Goal: Information Seeking & Learning: Learn about a topic

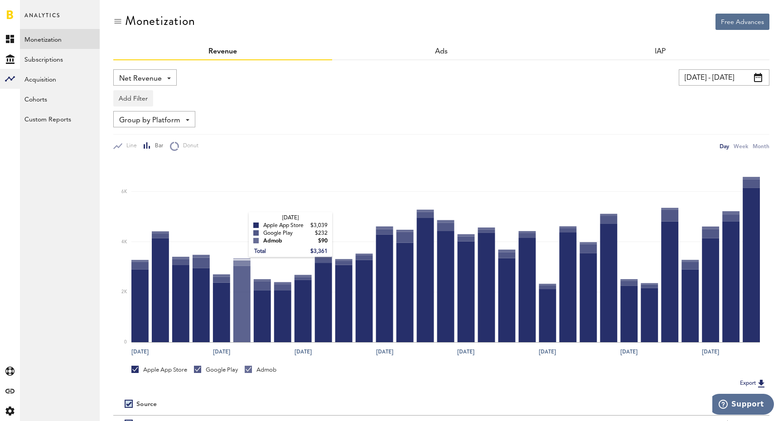
scroll to position [-15, 0]
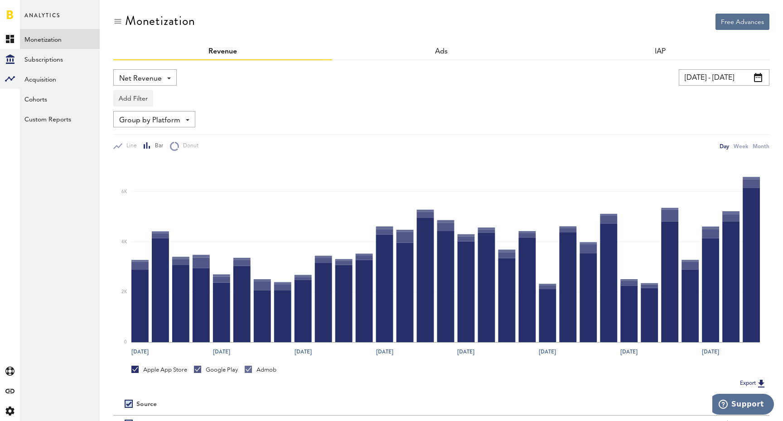
click at [17, 59] on div "Created with Sketch." at bounding box center [10, 59] width 20 height 20
click at [47, 45] on link "Overview" at bounding box center [60, 39] width 80 height 20
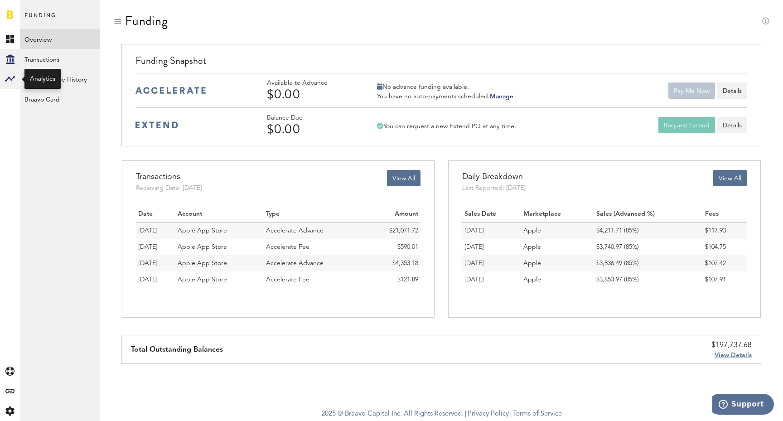
click at [10, 82] on rect at bounding box center [10, 78] width 11 height 11
click at [61, 76] on link "Acquisition" at bounding box center [60, 79] width 80 height 20
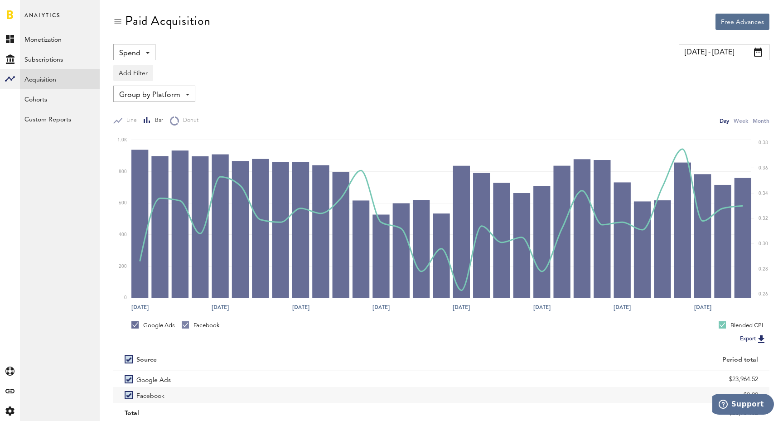
click at [730, 53] on input "09/14/25 - 10/14/25" at bounding box center [724, 52] width 91 height 16
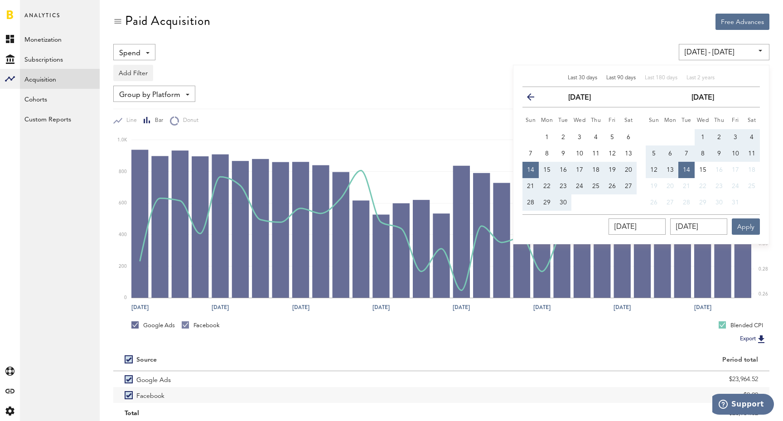
click at [628, 79] on span "Last 90 days" at bounding box center [620, 77] width 29 height 5
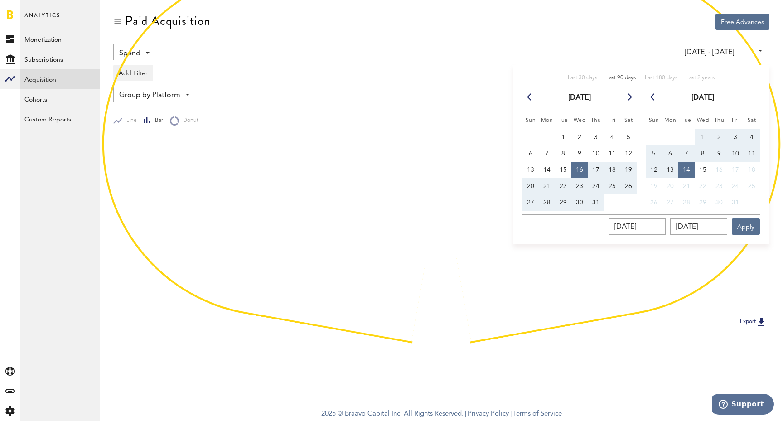
type input "07/16/25 - 10/14/25"
type input "07/16/2025"
click at [425, 27] on div "Paid Acquisition" at bounding box center [441, 29] width 656 height 30
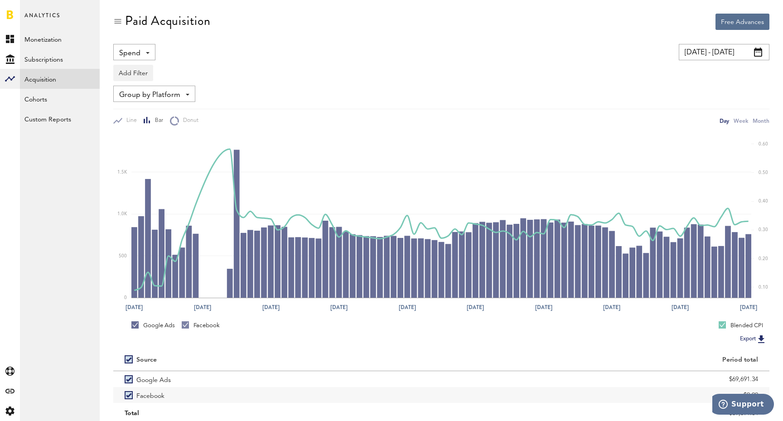
click at [146, 57] on div "Spend Spend Impressions Clicks Installs CPI" at bounding box center [134, 52] width 42 height 16
click at [228, 53] on div "Spend Spend Impressions Clicks Installs CPI" at bounding box center [265, 52] width 304 height 16
click at [136, 71] on button "Add Filter" at bounding box center [133, 73] width 40 height 16
click at [221, 71] on div "Add Filter Platforms Apps Ad Accounts" at bounding box center [441, 70] width 656 height 21
click at [48, 44] on link "Monetization" at bounding box center [60, 39] width 80 height 20
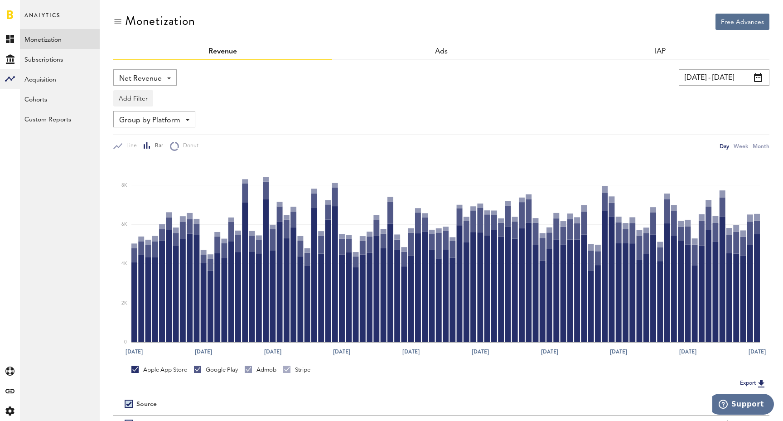
click at [154, 77] on span "Net Revenue" at bounding box center [140, 78] width 43 height 15
click at [151, 110] on span "Gross Revenue" at bounding box center [144, 114] width 45 height 15
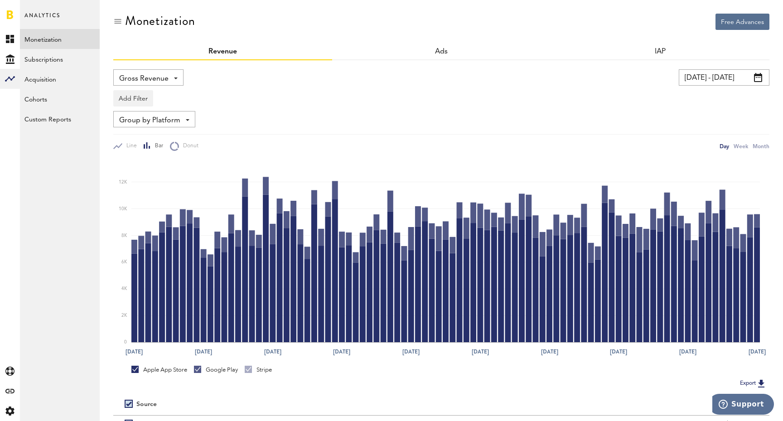
click at [177, 77] on div "Gross Revenue Net Revenue Gross Revenue Profit" at bounding box center [148, 77] width 70 height 16
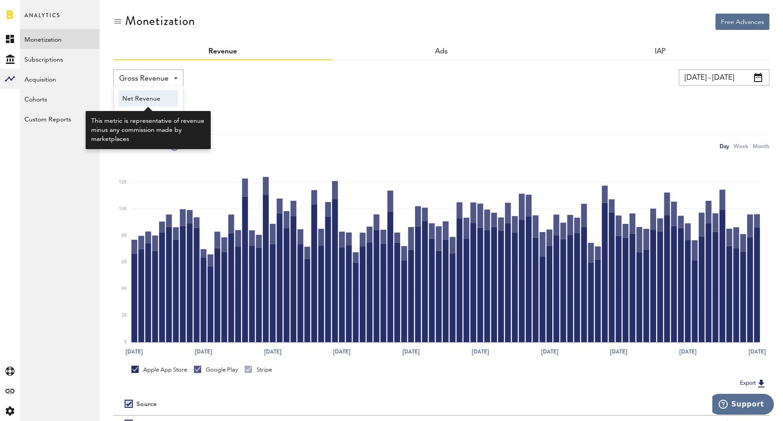
click at [145, 94] on span "Net Revenue" at bounding box center [148, 98] width 52 height 15
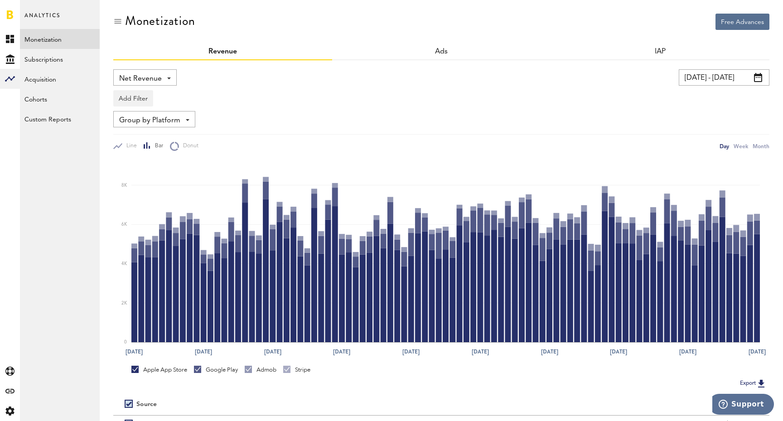
click at [149, 79] on span "Net Revenue" at bounding box center [140, 78] width 43 height 15
click at [148, 128] on span "Profit" at bounding box center [144, 131] width 45 height 15
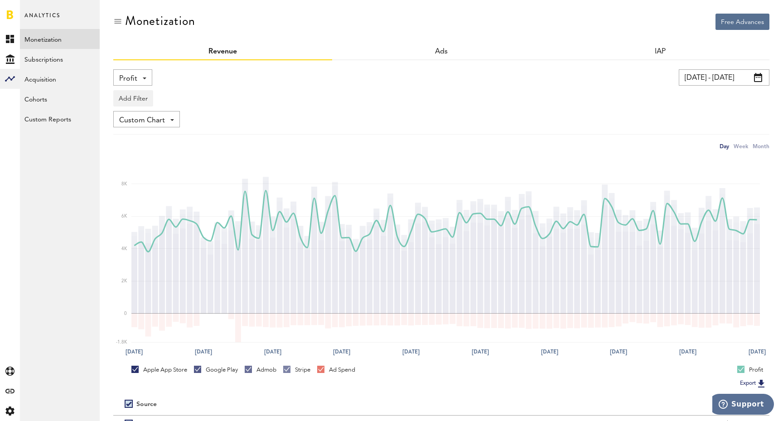
click at [737, 76] on input "07/16/25 - 10/14/25" at bounding box center [724, 77] width 91 height 16
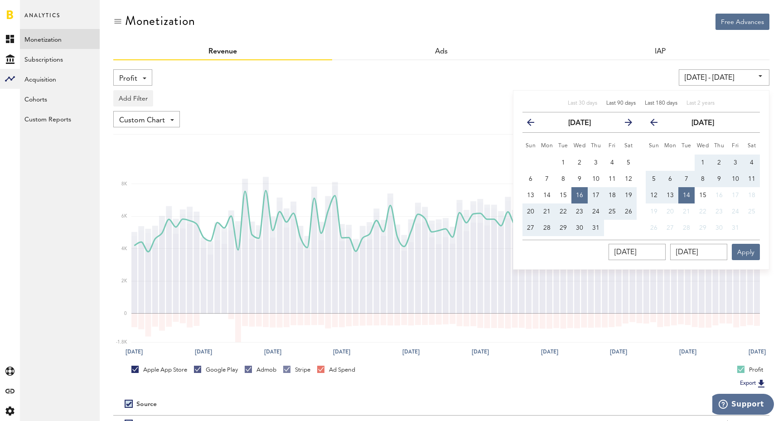
click at [661, 106] on div "Last 180 days" at bounding box center [661, 104] width 33 height 8
type input "04/17/25 - 10/14/25"
type input "04/17/2025"
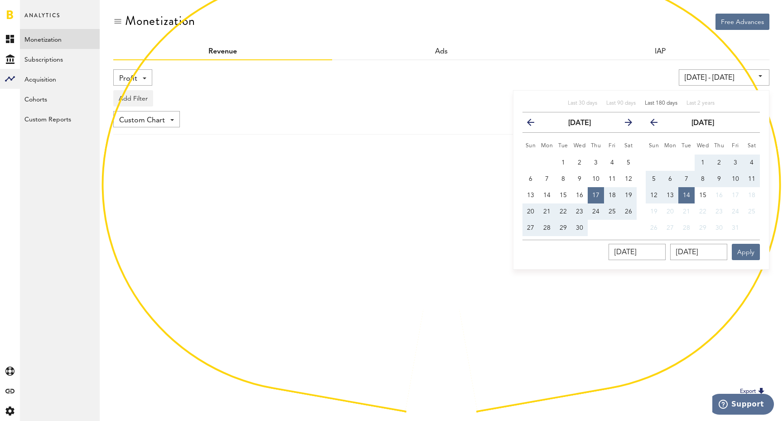
click at [470, 82] on div "04/17/25 - 10/14/25 Last 30 days Last 90 days Last 180 days Last 2 years previo…" at bounding box center [592, 77] width 354 height 16
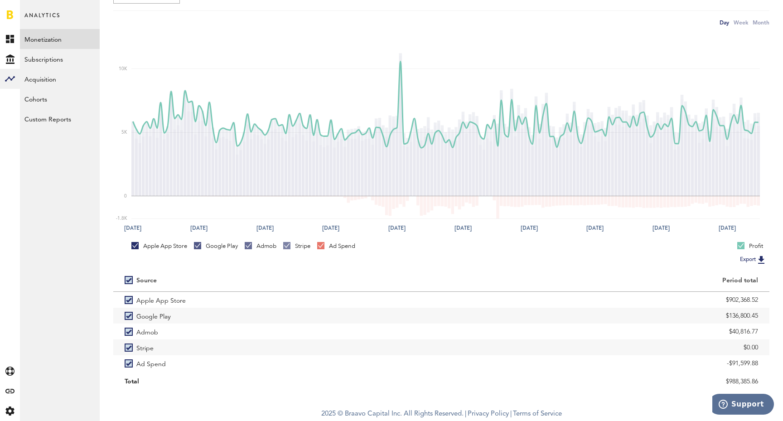
scroll to position [125, 0]
click at [53, 117] on link "Custom Reports" at bounding box center [60, 119] width 80 height 20
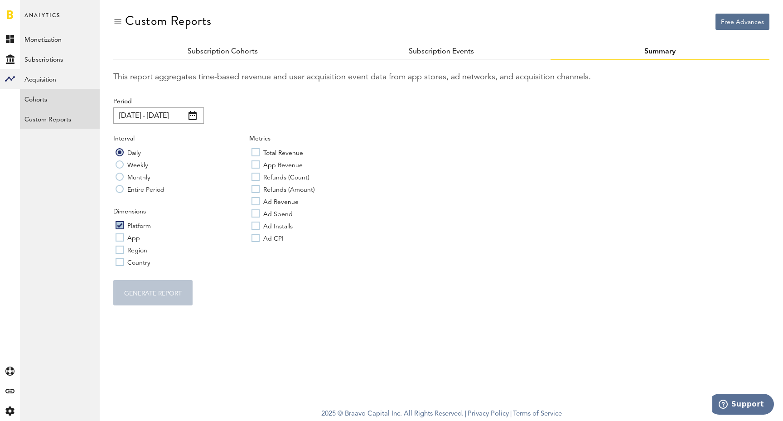
click at [48, 99] on link "Cohorts" at bounding box center [60, 99] width 80 height 20
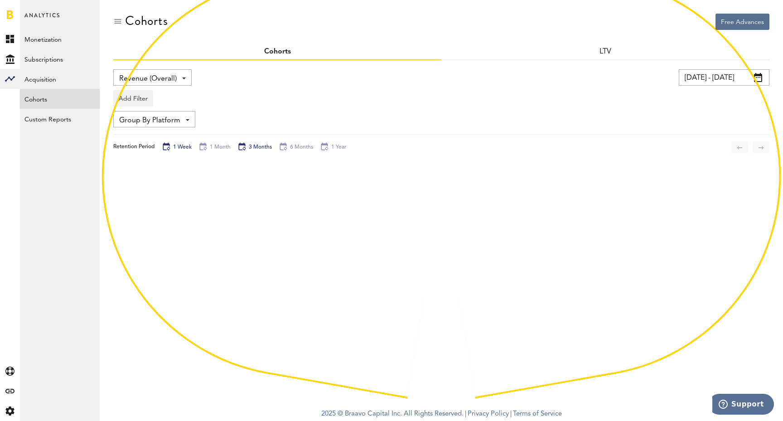
click at [260, 145] on div "3 Months" at bounding box center [254, 147] width 34 height 10
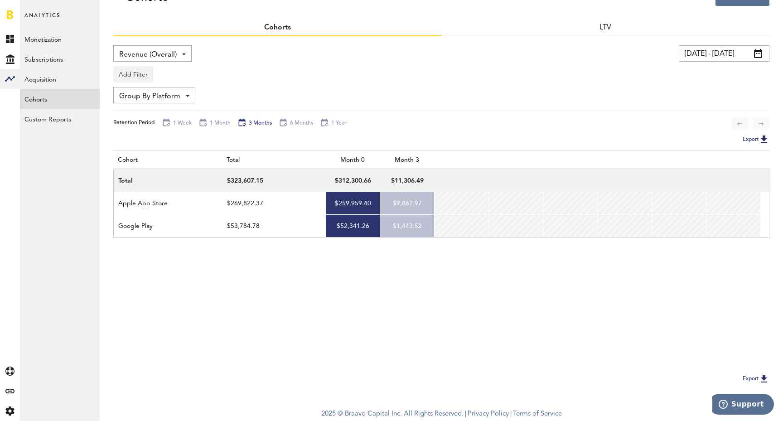
scroll to position [25, 0]
drag, startPoint x: 429, startPoint y: 179, endPoint x: 393, endPoint y: 179, distance: 36.2
click at [393, 179] on div "$11,306.49" at bounding box center [407, 180] width 54 height 23
click at [393, 179] on div "$11,306.49" at bounding box center [407, 181] width 45 height 14
drag, startPoint x: 393, startPoint y: 202, endPoint x: 434, endPoint y: 203, distance: 40.8
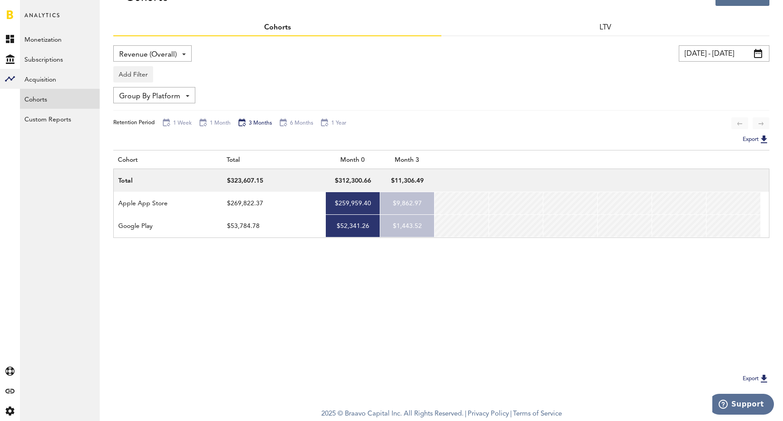
click at [434, 202] on div "$9,862.97" at bounding box center [407, 203] width 54 height 23
click at [434, 203] on div "$9,862.97" at bounding box center [407, 203] width 54 height 23
drag, startPoint x: 434, startPoint y: 205, endPoint x: 348, endPoint y: 205, distance: 85.6
click at [348, 205] on div "Apple App Store $269,822.37 $259,959.40 $9,862.97" at bounding box center [441, 203] width 655 height 23
click at [348, 205] on div "$259,959.40" at bounding box center [352, 204] width 45 height 14
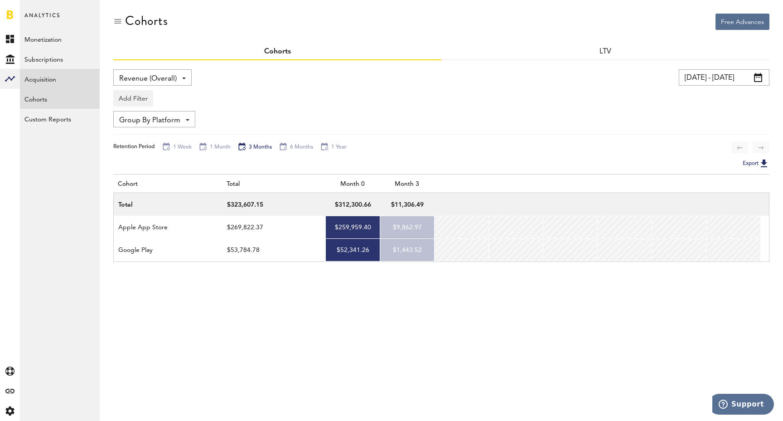
scroll to position [0, 0]
click at [66, 78] on link "Acquisition" at bounding box center [60, 79] width 80 height 20
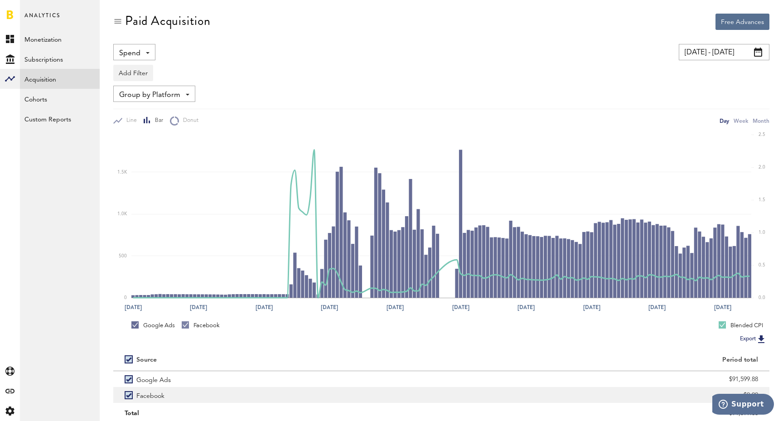
click at [128, 396] on label "Facebook" at bounding box center [277, 395] width 305 height 16
click at [137, 48] on span "Spend" at bounding box center [129, 53] width 21 height 15
click at [141, 92] on span "Impressions" at bounding box center [139, 89] width 34 height 15
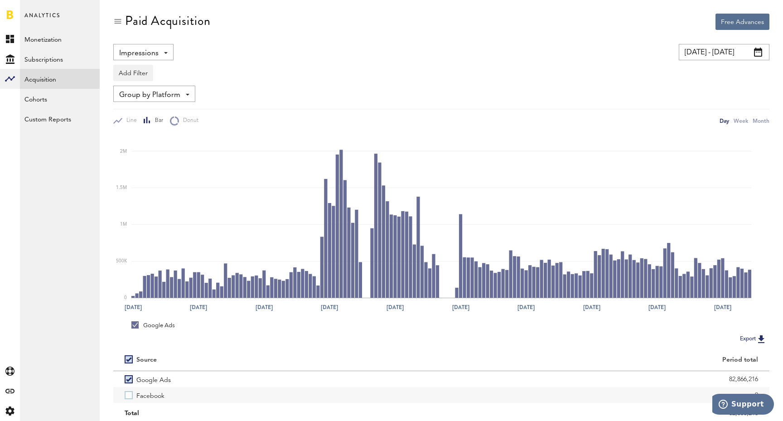
click at [165, 49] on div "Impressions Spend Impressions Clicks Installs CPI" at bounding box center [143, 52] width 60 height 16
click at [143, 118] on span "Installs" at bounding box center [143, 122] width 42 height 15
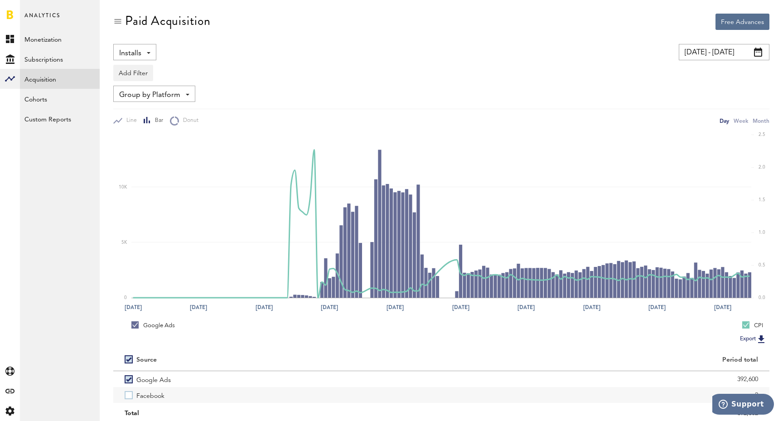
click at [236, 39] on div "Paid Acquisition" at bounding box center [441, 29] width 656 height 30
click at [139, 0] on div "Free Advances Paid Acquisition Installs Spend Impressions Clicks Installs CPI 0…" at bounding box center [441, 217] width 683 height 434
